Goal: Transaction & Acquisition: Book appointment/travel/reservation

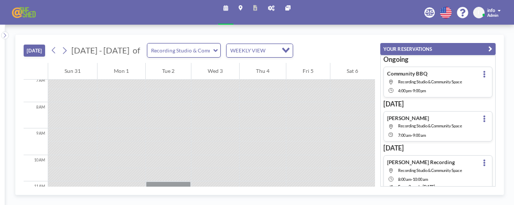
click at [68, 54] on icon at bounding box center [64, 51] width 6 height 10
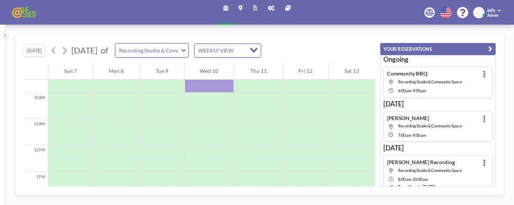
scroll to position [247, 0]
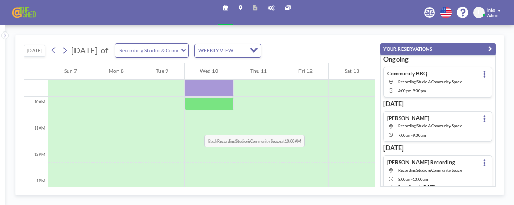
click at [212, 110] on div at bounding box center [208, 103] width 49 height 13
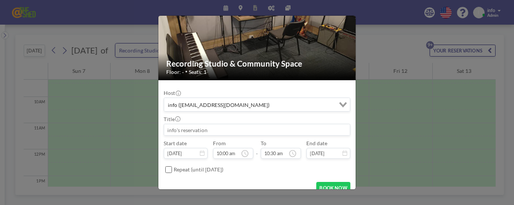
scroll to position [34, 0]
click at [219, 127] on input at bounding box center [257, 129] width 186 height 11
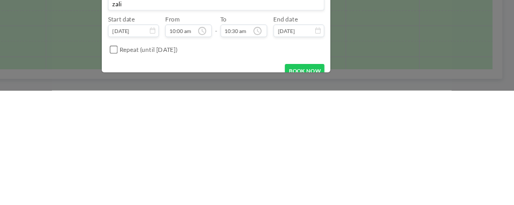
scroll to position [247, 0]
type input "zali"
click at [277, 155] on input "10:30 am" at bounding box center [280, 153] width 40 height 11
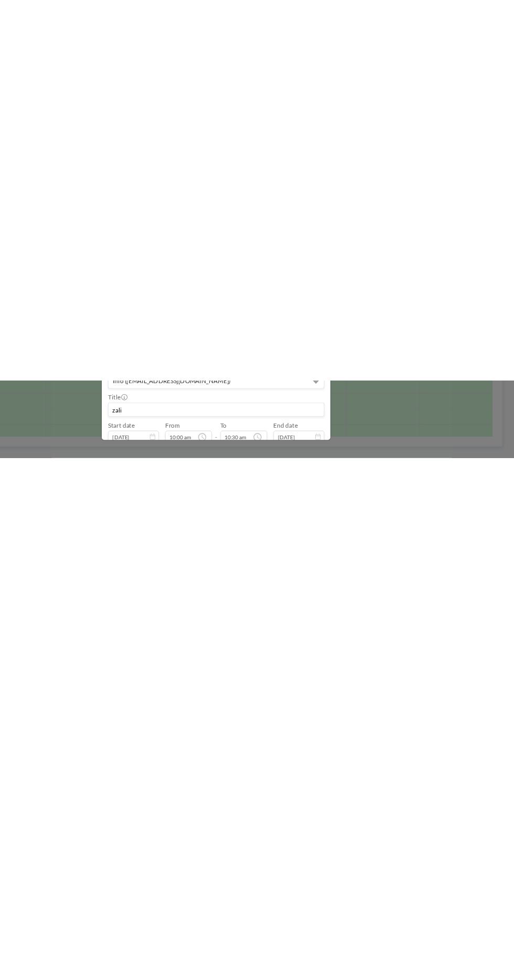
scroll to position [175, 0]
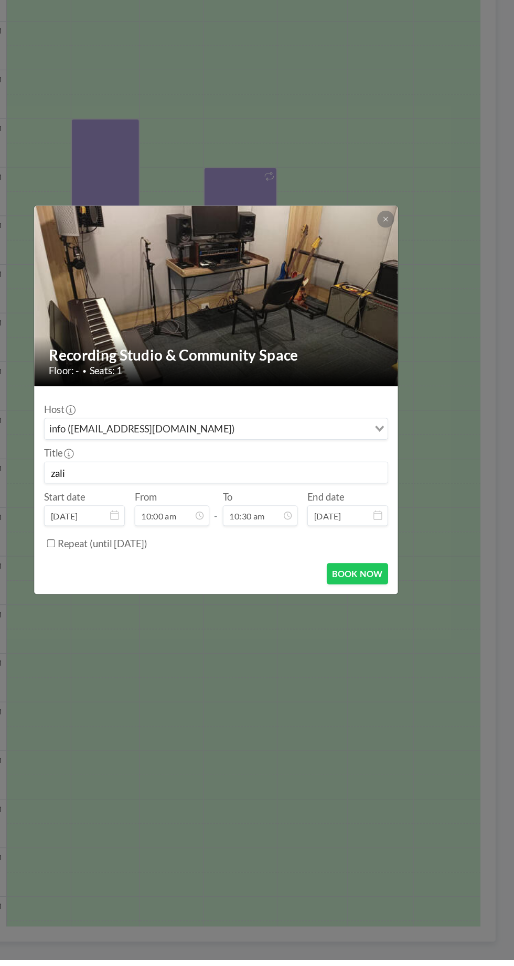
click at [212, 583] on input "10:00 am" at bounding box center [219, 583] width 64 height 18
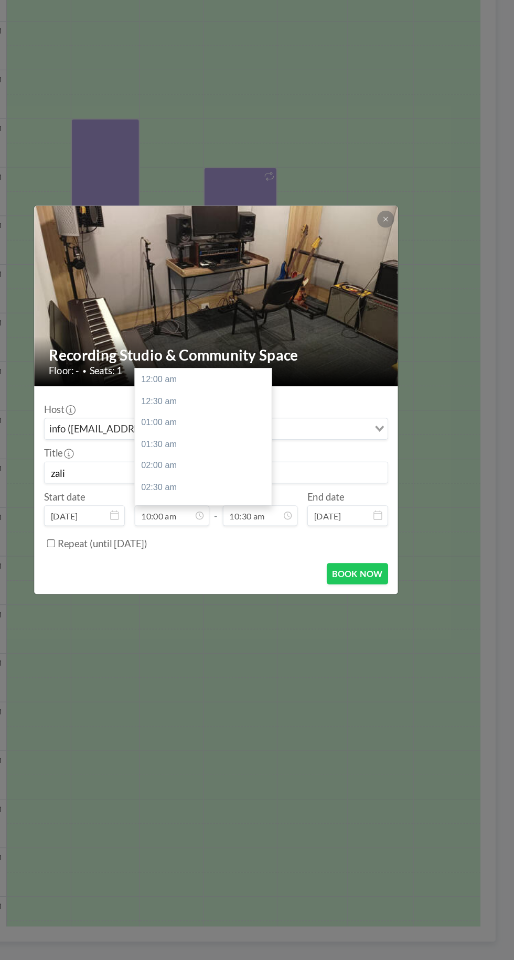
scroll to position [373, 0]
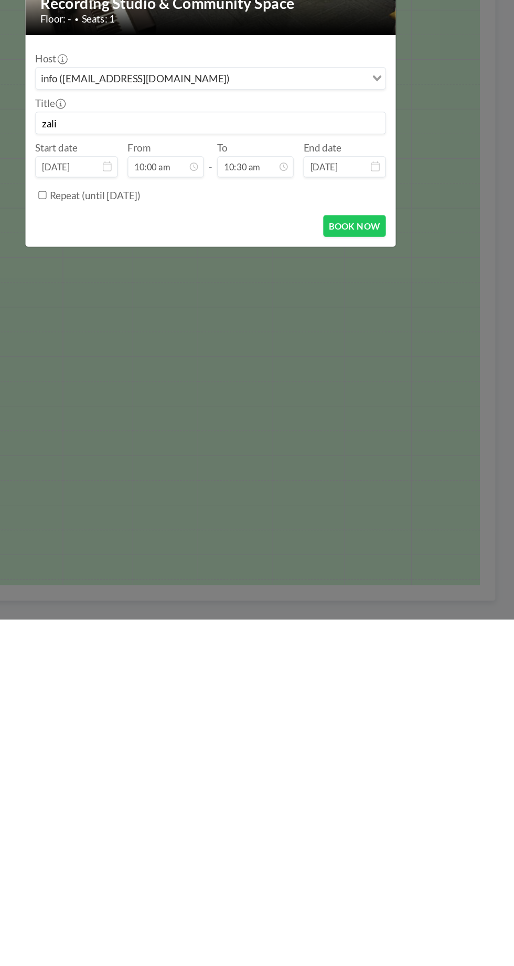
click at [301, 887] on div "Recording Studio & Community Space Floor: - • Seats: 1 Host info ([EMAIL_ADDRES…" at bounding box center [257, 483] width 514 height 966
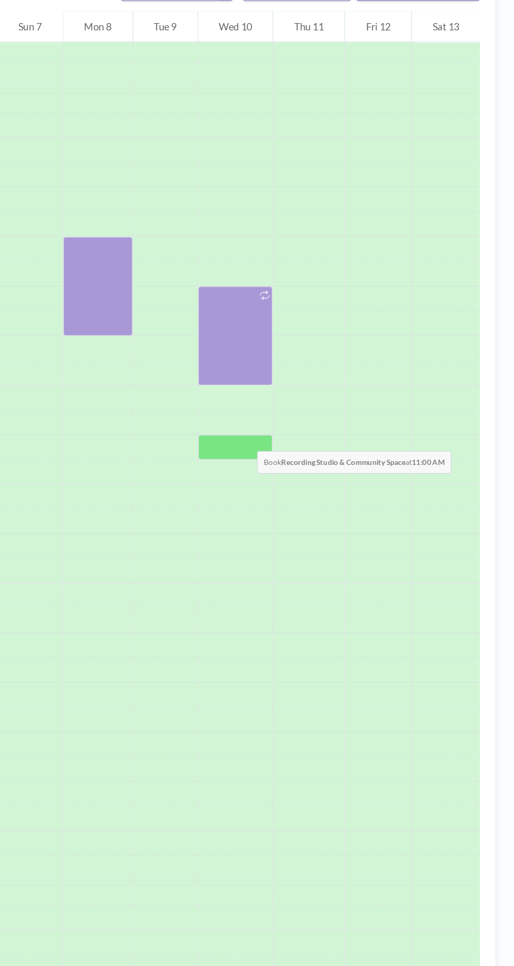
scroll to position [129, 0]
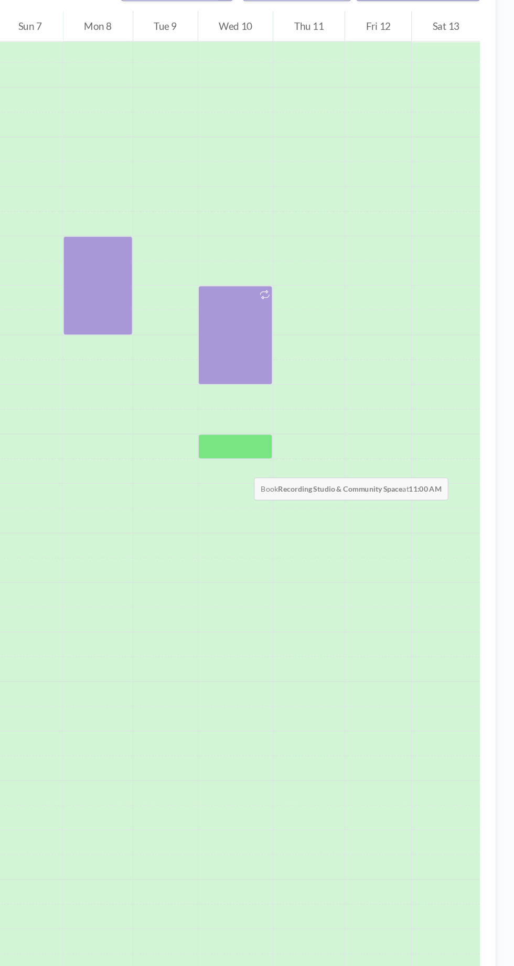
click at [283, 454] on div at bounding box center [277, 464] width 63 height 21
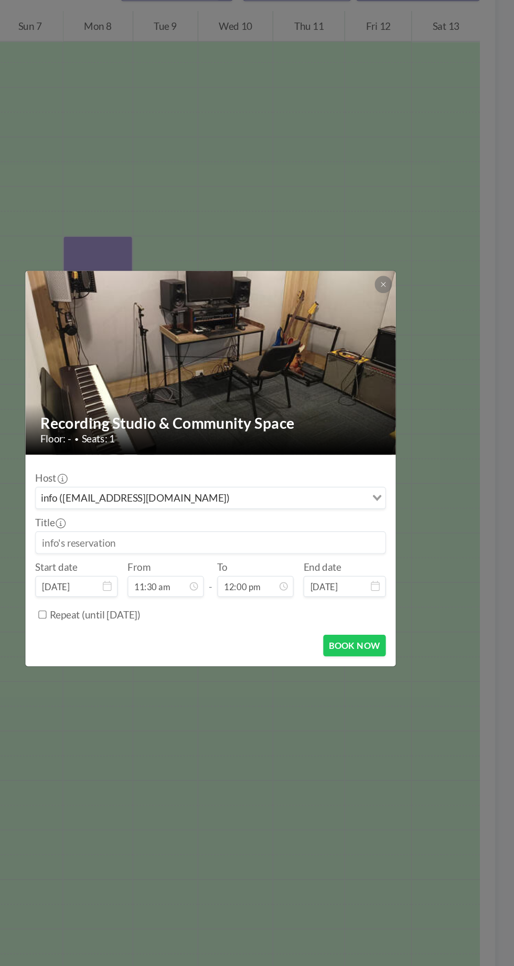
click at [184, 543] on input at bounding box center [257, 546] width 296 height 18
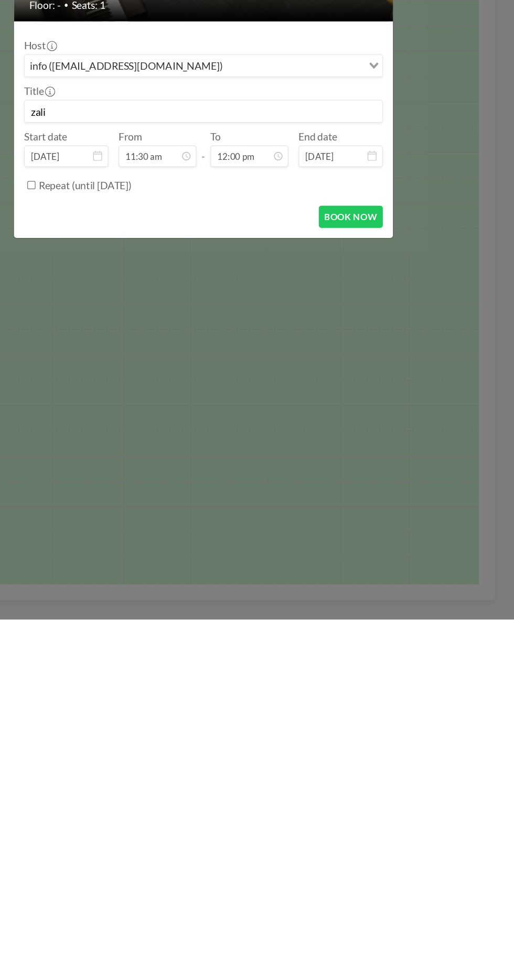
type input "zali"
click at [226, 581] on input "11:30 am" at bounding box center [219, 583] width 64 height 18
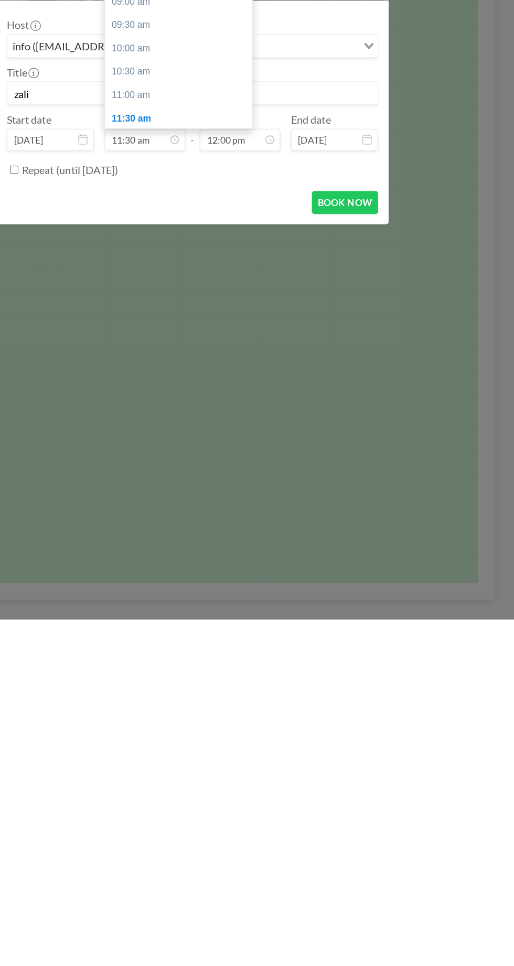
scroll to position [325, 0]
click at [211, 508] on div "10:00 am" at bounding box center [245, 513] width 117 height 19
type input "10:00 am"
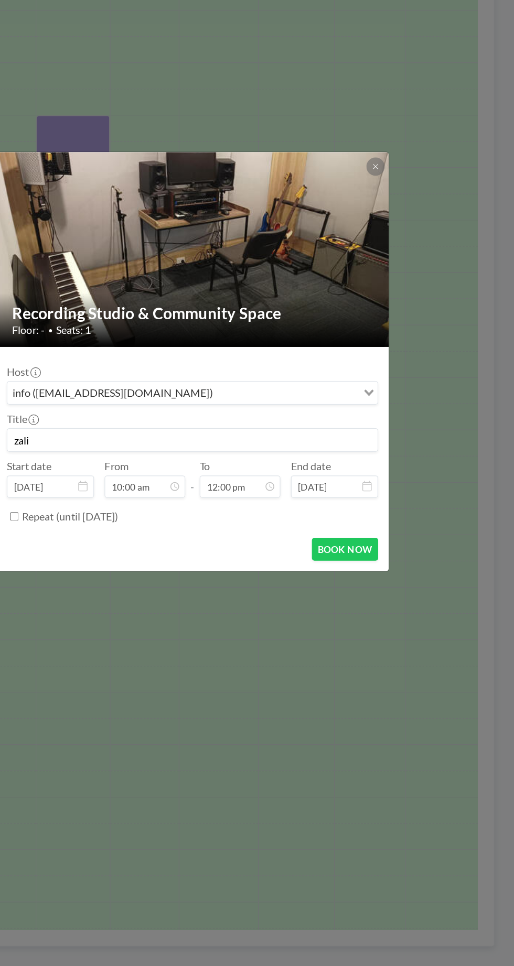
click at [299, 583] on input "12:00 pm" at bounding box center [295, 583] width 64 height 18
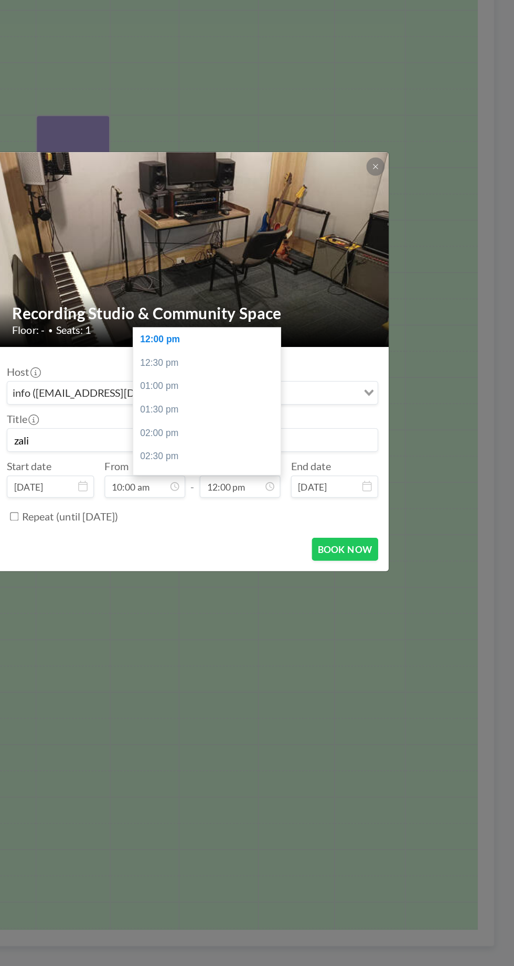
scroll to position [29, 0]
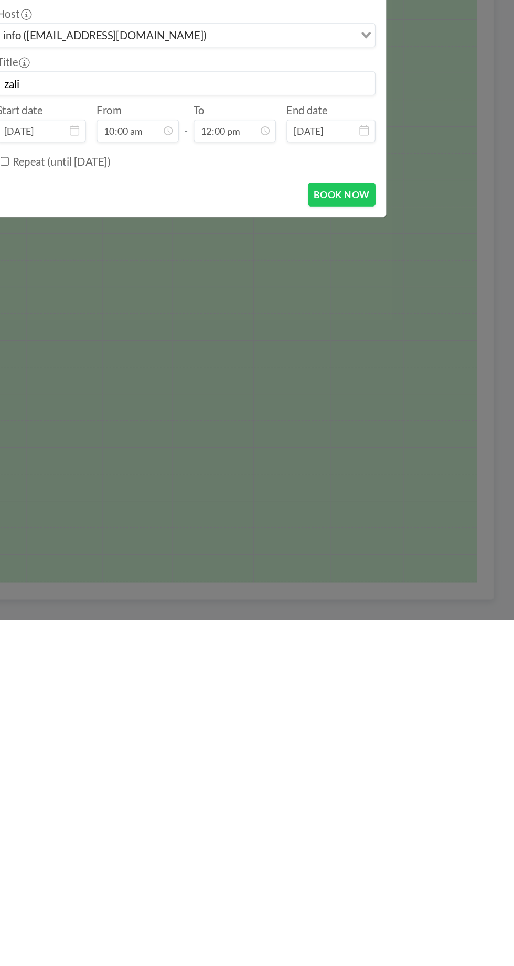
click at [391, 634] on button "BOOK NOW" at bounding box center [378, 633] width 53 height 18
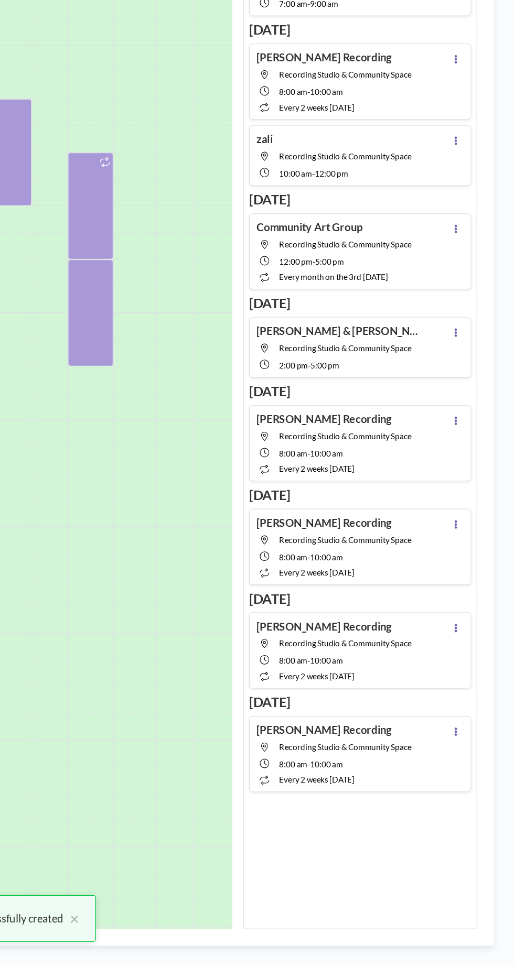
scroll to position [0, 0]
